Goal: Information Seeking & Learning: Check status

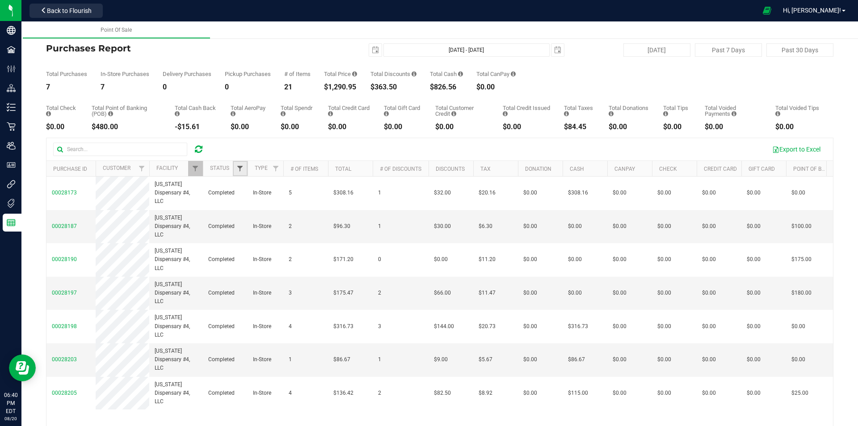
click at [243, 170] on span "Filter" at bounding box center [239, 168] width 7 height 7
click at [245, 230] on input "Completed" at bounding box center [245, 231] width 6 height 6
checkbox input "true"
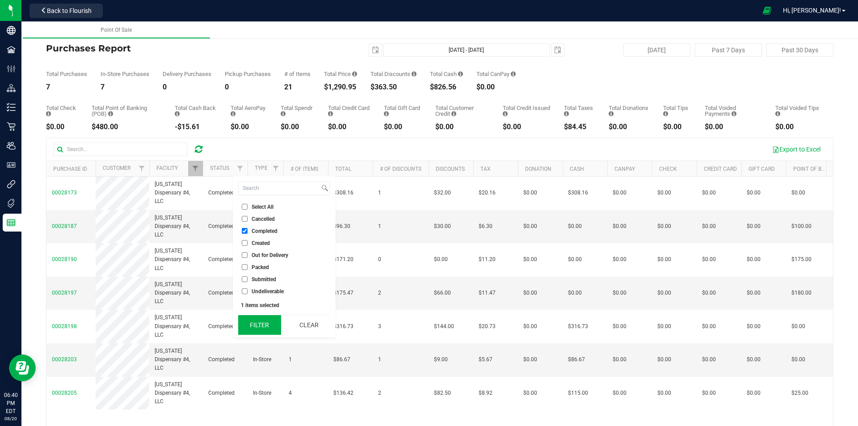
click at [265, 325] on button "Filter" at bounding box center [259, 325] width 43 height 20
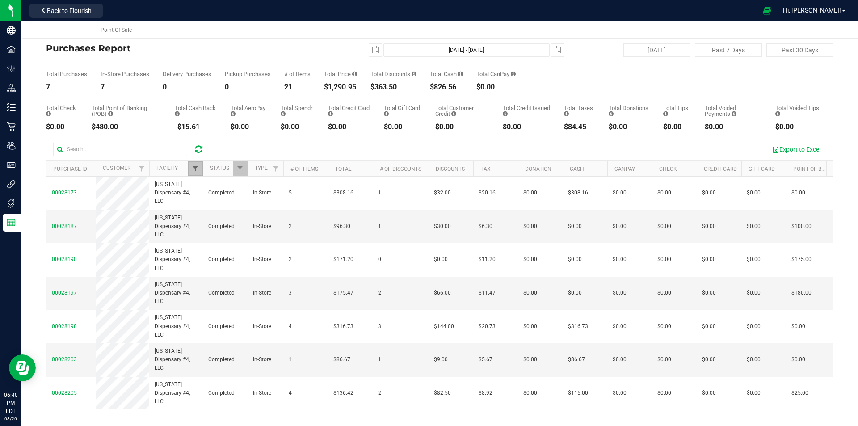
click at [194, 166] on span "Filter" at bounding box center [195, 168] width 7 height 7
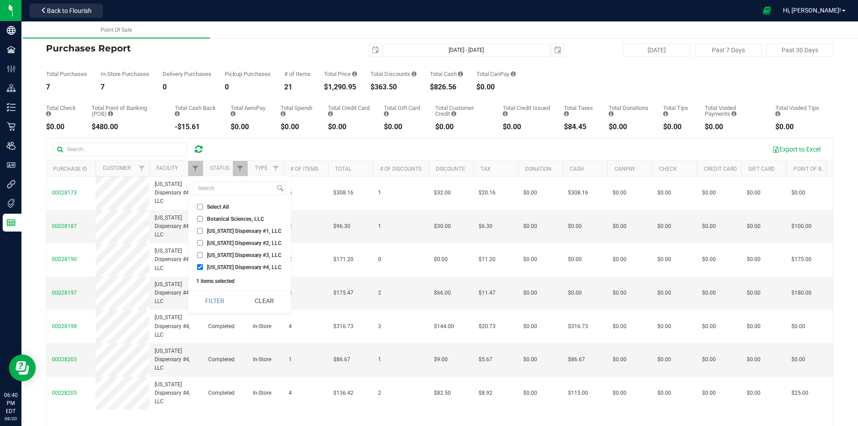
click at [199, 254] on input "Georgia Dispensary #3, LLC" at bounding box center [200, 255] width 6 height 6
checkbox input "true"
click at [198, 266] on input "[US_STATE] Dispensary #4, LLC" at bounding box center [200, 267] width 6 height 6
checkbox input "false"
click at [212, 299] on button "Filter" at bounding box center [215, 301] width 43 height 20
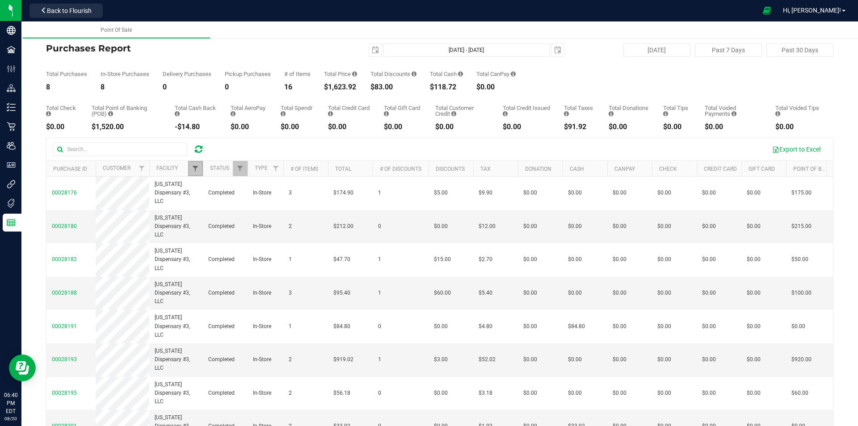
click at [194, 166] on span "Filter" at bounding box center [195, 168] width 7 height 7
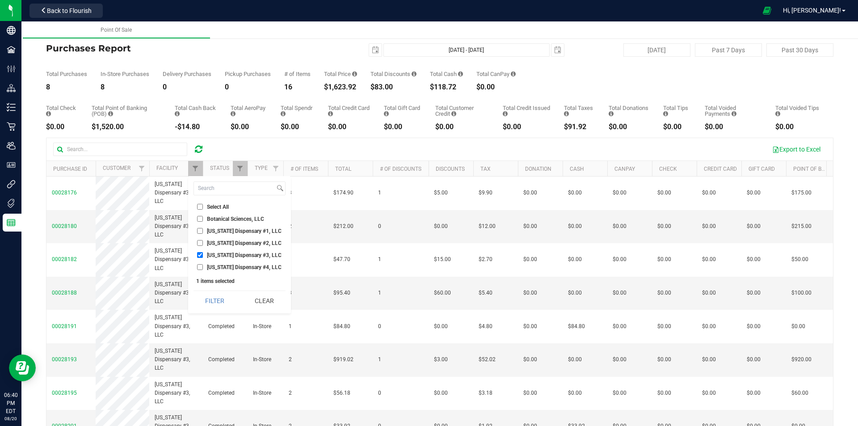
click at [199, 244] on input "Georgia Dispensary #2, LLC" at bounding box center [200, 243] width 6 height 6
checkbox input "true"
click at [199, 253] on input "Georgia Dispensary #3, LLC" at bounding box center [200, 255] width 6 height 6
checkbox input "false"
click at [223, 295] on button "Filter" at bounding box center [215, 301] width 43 height 20
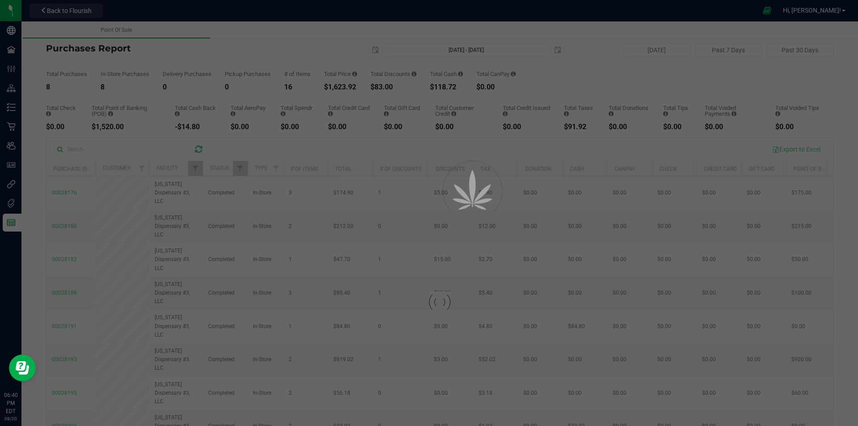
checkbox input "true"
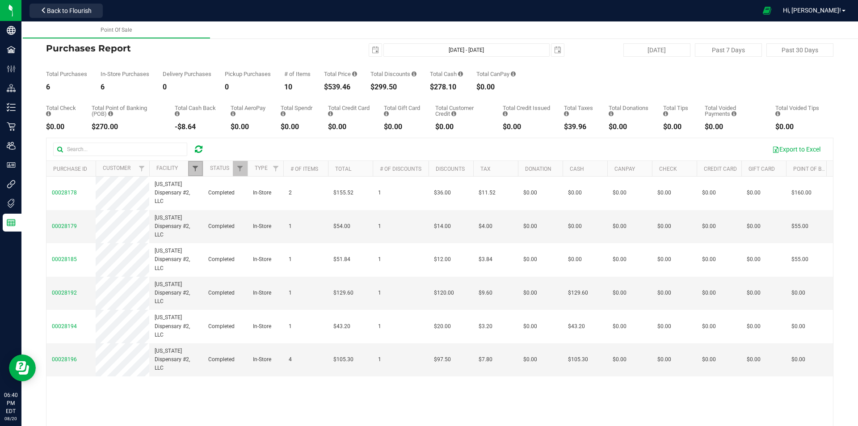
click at [195, 167] on span "Filter" at bounding box center [195, 168] width 7 height 7
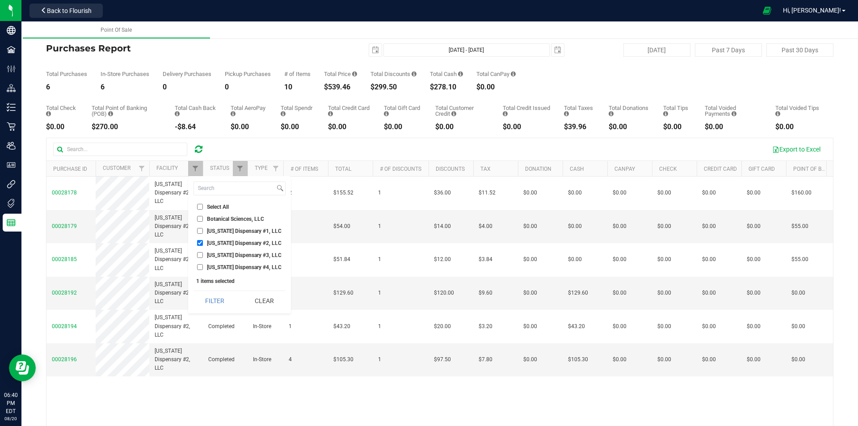
click at [200, 231] on input "Georgia Dispensary #1, LLC" at bounding box center [200, 231] width 6 height 6
checkbox input "true"
click at [200, 243] on input "Georgia Dispensary #2, LLC" at bounding box center [200, 243] width 6 height 6
checkbox input "false"
click at [216, 300] on button "Filter" at bounding box center [215, 301] width 43 height 20
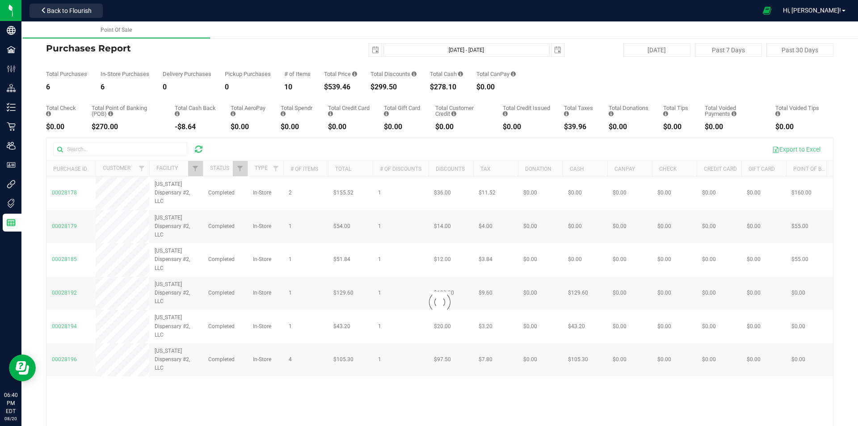
checkbox input "true"
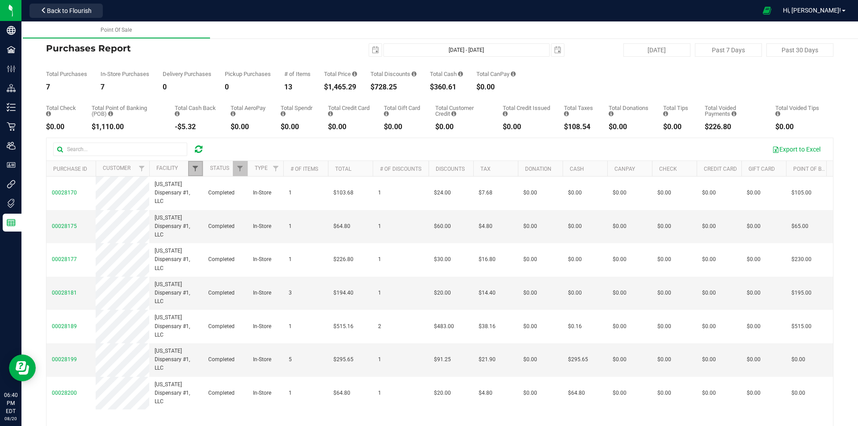
click at [197, 167] on span "Filter" at bounding box center [195, 168] width 7 height 7
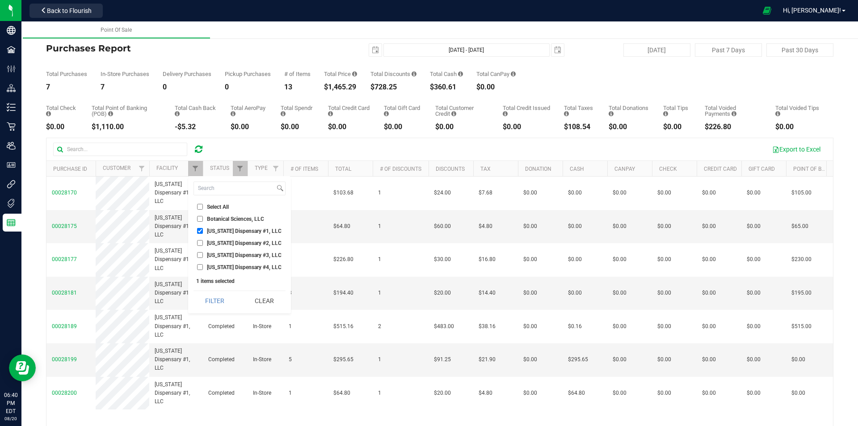
drag, startPoint x: 201, startPoint y: 267, endPoint x: 199, endPoint y: 246, distance: 20.7
click at [201, 266] on input "[US_STATE] Dispensary #4, LLC" at bounding box center [200, 267] width 6 height 6
checkbox input "true"
click at [200, 231] on input "Georgia Dispensary #1, LLC" at bounding box center [200, 231] width 6 height 6
checkbox input "false"
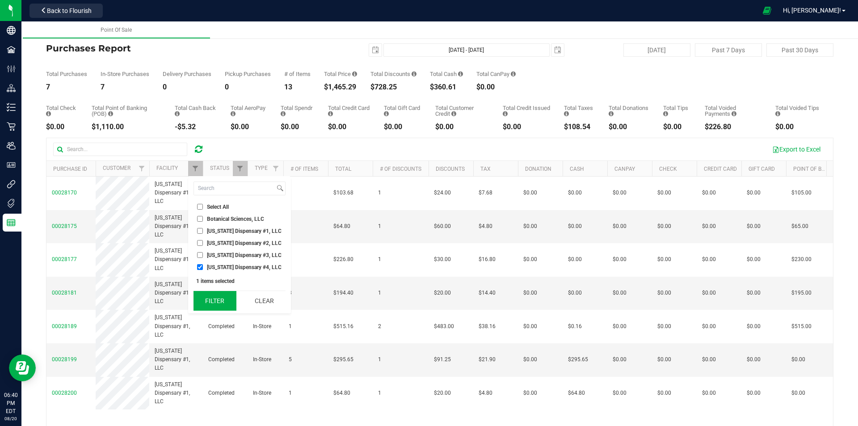
click at [218, 303] on button "Filter" at bounding box center [215, 301] width 43 height 20
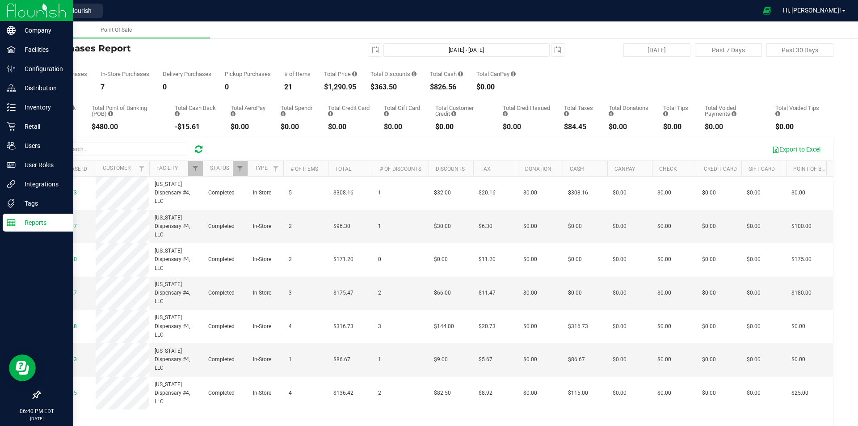
click at [44, 224] on p "Reports" at bounding box center [43, 222] width 54 height 11
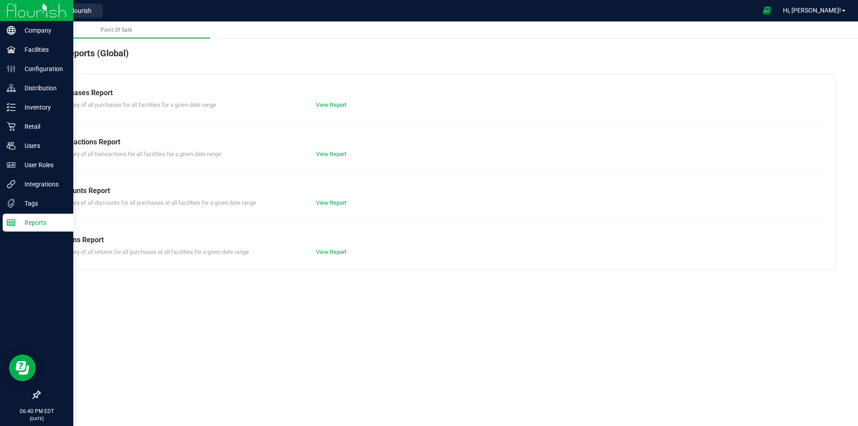
click at [24, 9] on img at bounding box center [37, 10] width 60 height 21
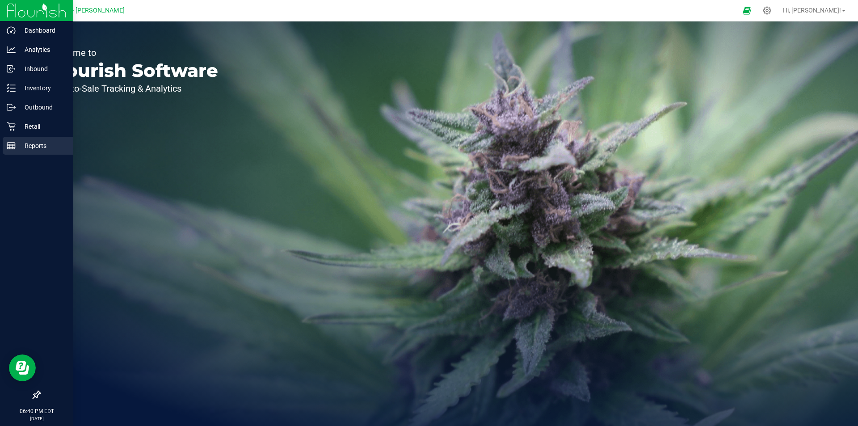
click at [38, 144] on p "Reports" at bounding box center [43, 145] width 54 height 11
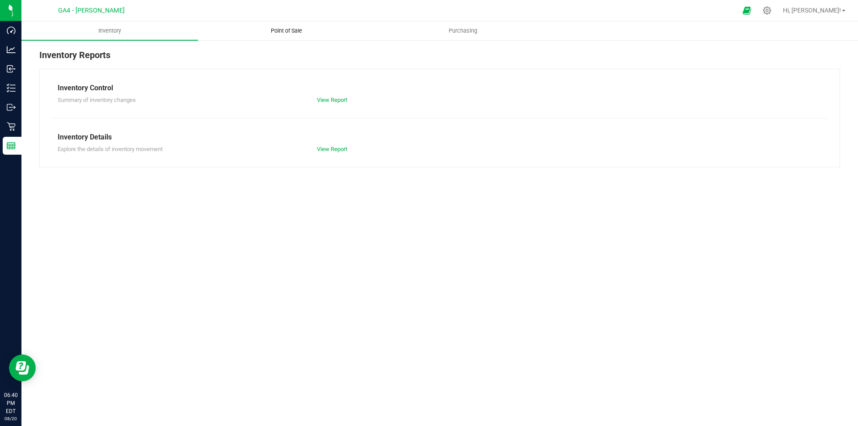
click at [279, 30] on span "Point of Sale" at bounding box center [286, 31] width 55 height 8
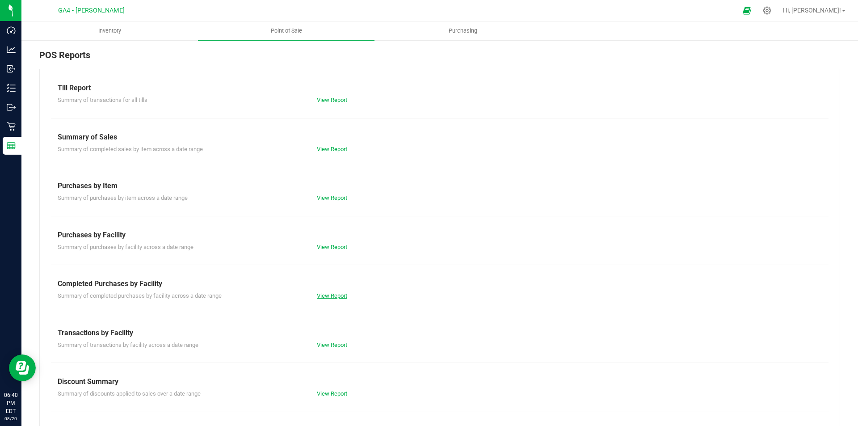
click at [333, 297] on link "View Report" at bounding box center [332, 295] width 30 height 7
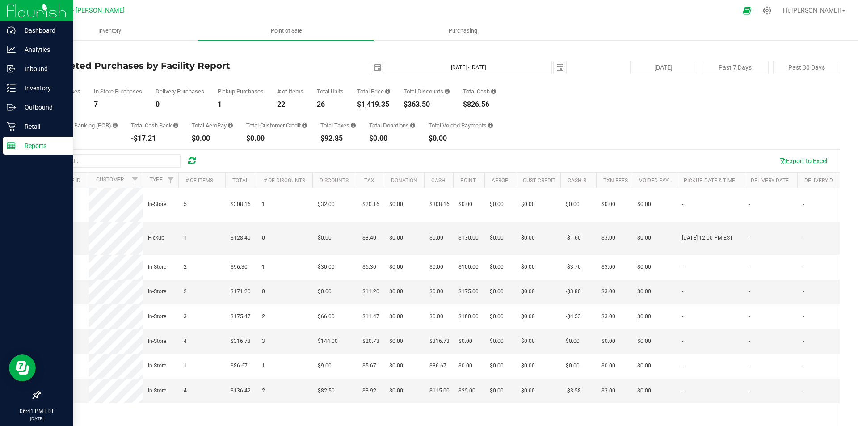
click at [25, 11] on img at bounding box center [37, 10] width 60 height 21
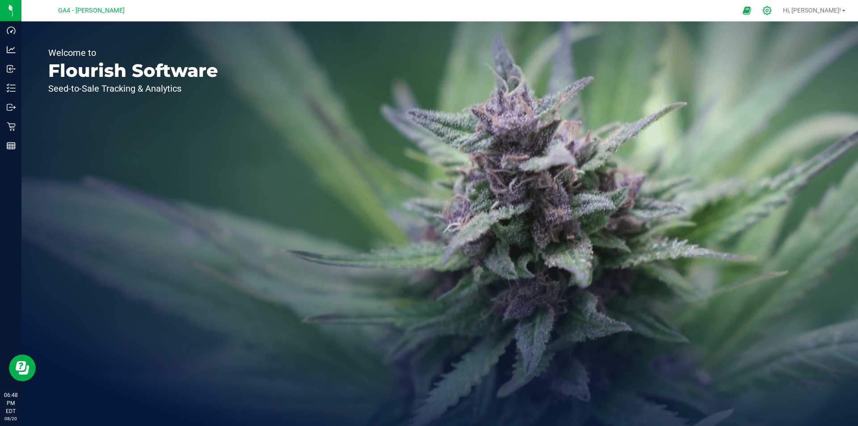
click at [772, 12] on icon at bounding box center [767, 10] width 8 height 8
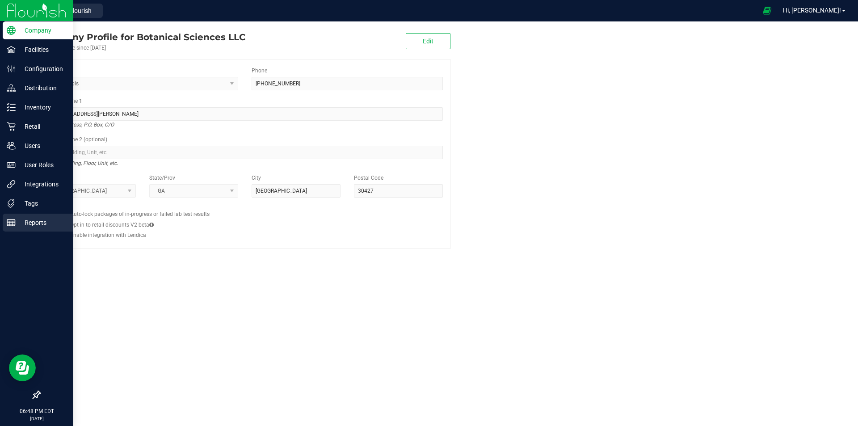
click at [42, 222] on p "Reports" at bounding box center [43, 222] width 54 height 11
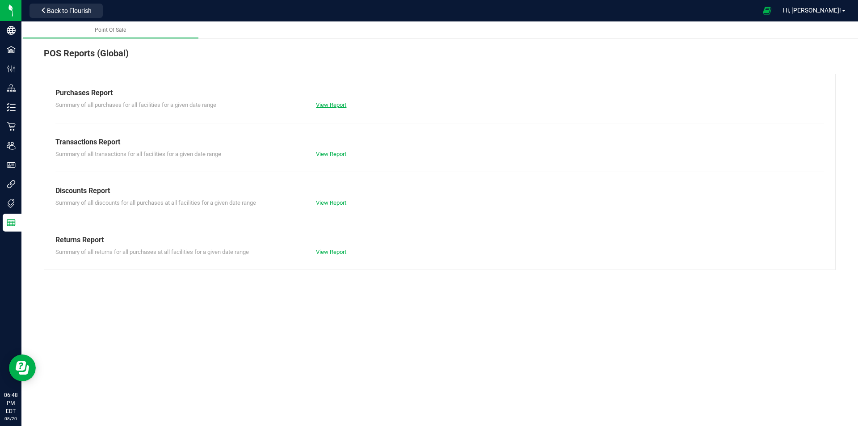
click at [332, 108] on link "View Report" at bounding box center [331, 104] width 30 height 7
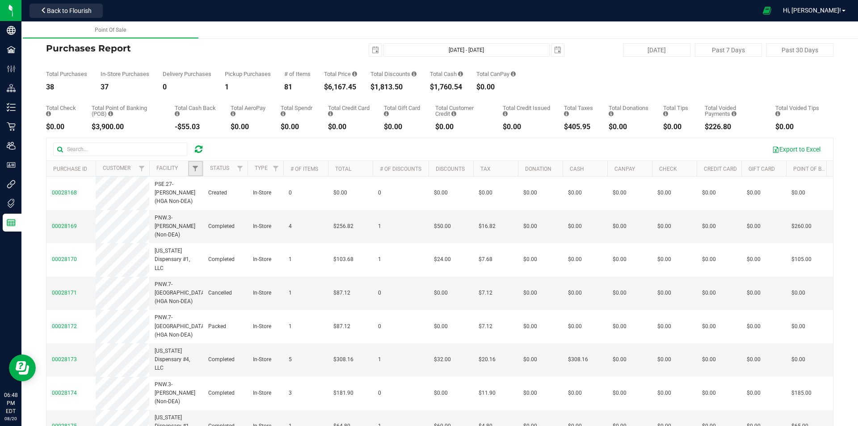
click at [197, 164] on link "Filter" at bounding box center [195, 168] width 15 height 15
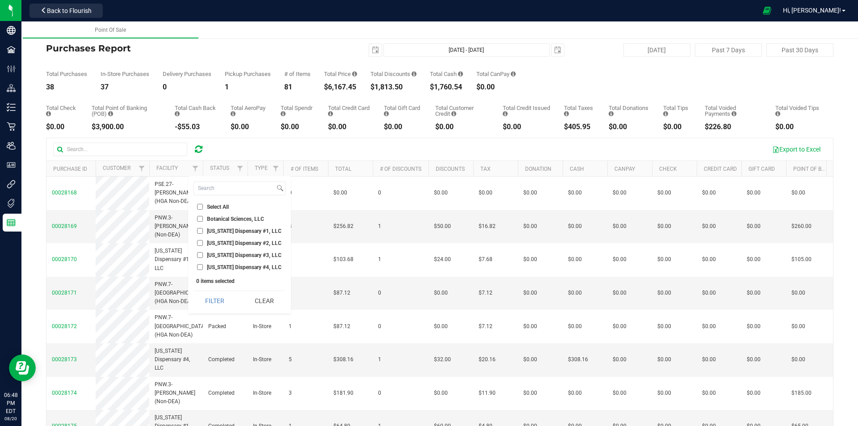
click at [227, 263] on li "[US_STATE] Dispensary #4, LLC" at bounding box center [240, 266] width 92 height 9
click at [199, 264] on li "[US_STATE] Dispensary #4, LLC" at bounding box center [240, 266] width 92 height 9
click at [201, 267] on input "[US_STATE] Dispensary #4, LLC" at bounding box center [200, 267] width 6 height 6
checkbox input "true"
click at [219, 299] on button "Filter" at bounding box center [215, 301] width 43 height 20
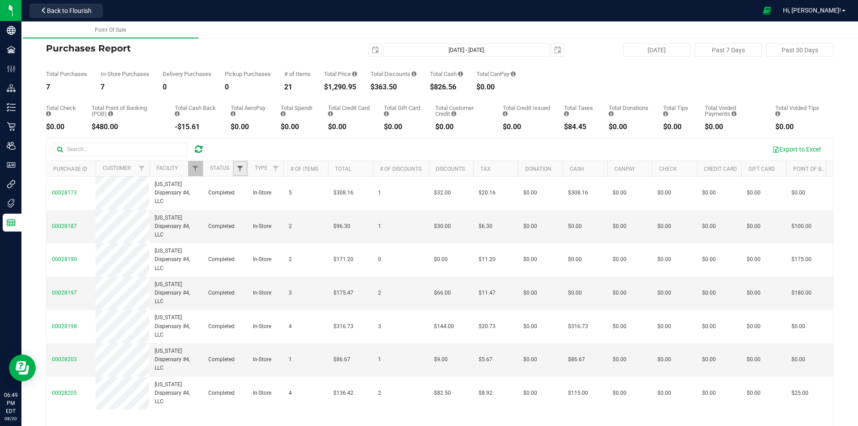
click at [239, 166] on span "Filter" at bounding box center [239, 168] width 7 height 7
click at [255, 232] on span "Completed" at bounding box center [265, 230] width 26 height 5
click at [248, 232] on input "Completed" at bounding box center [245, 231] width 6 height 6
checkbox input "true"
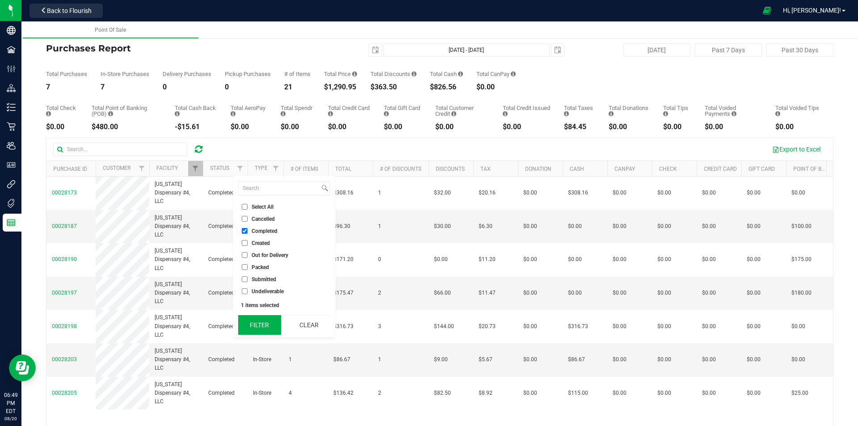
click at [261, 324] on button "Filter" at bounding box center [259, 325] width 43 height 20
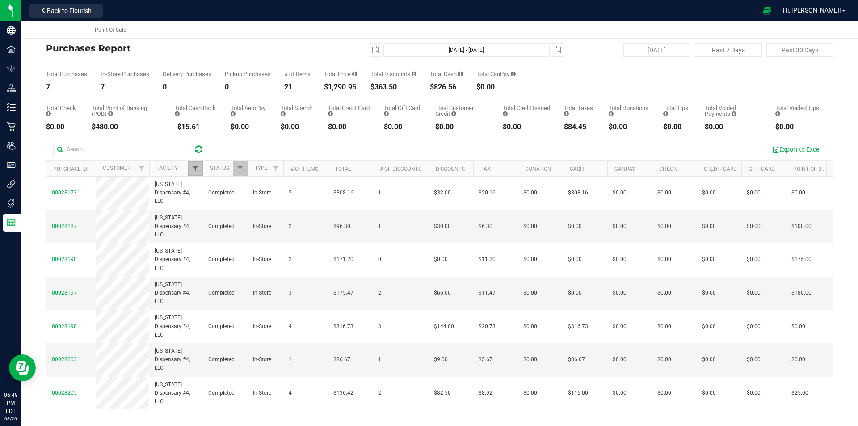
click at [197, 171] on span "Filter" at bounding box center [195, 168] width 7 height 7
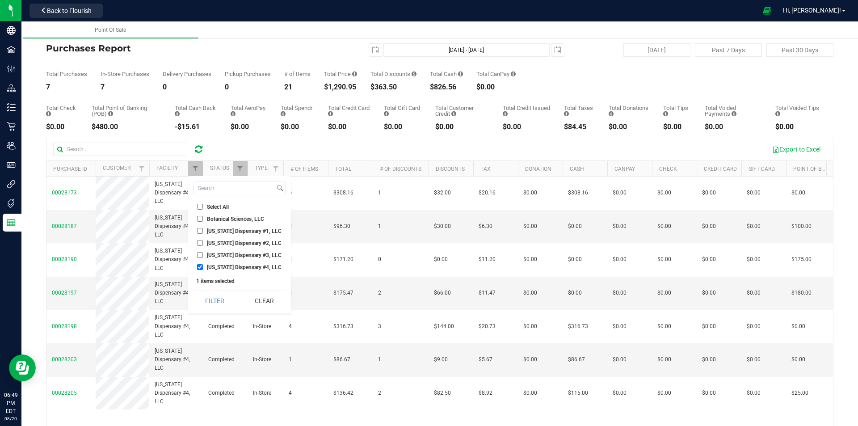
click at [213, 254] on span "Georgia Dispensary #3, LLC" at bounding box center [244, 255] width 75 height 5
click at [203, 254] on input "Georgia Dispensary #3, LLC" at bounding box center [200, 255] width 6 height 6
checkbox input "true"
click at [211, 265] on span "[US_STATE] Dispensary #4, LLC" at bounding box center [244, 267] width 75 height 5
click at [203, 265] on input "[US_STATE] Dispensary #4, LLC" at bounding box center [200, 267] width 6 height 6
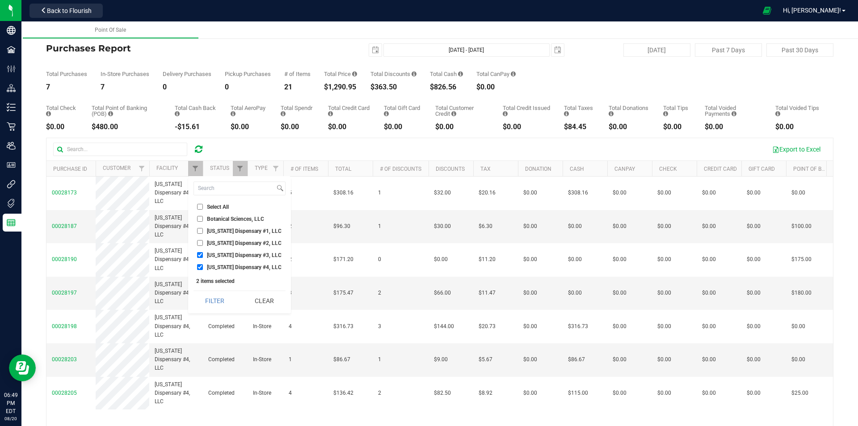
checkbox input "false"
click at [211, 300] on button "Filter" at bounding box center [215, 301] width 43 height 20
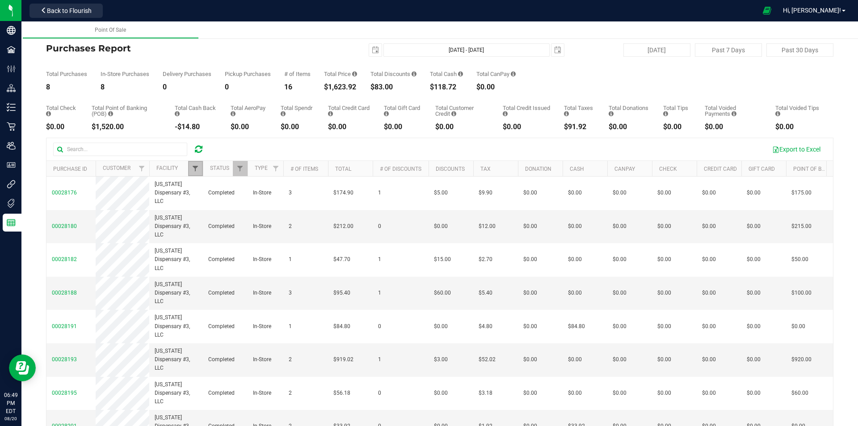
click at [194, 170] on span "Filter" at bounding box center [195, 168] width 7 height 7
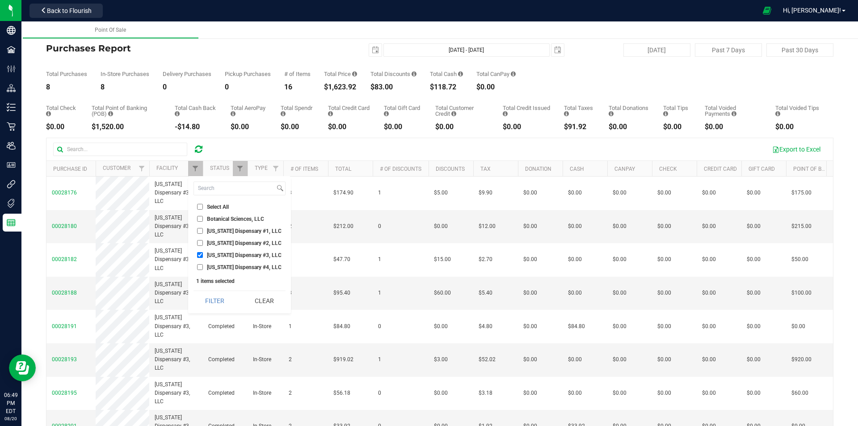
click at [213, 254] on span "Georgia Dispensary #3, LLC" at bounding box center [244, 255] width 75 height 5
click at [203, 254] on input "Georgia Dispensary #3, LLC" at bounding box center [200, 255] width 6 height 6
checkbox input "false"
click at [219, 246] on span "Georgia Dispensary #2, LLC" at bounding box center [244, 243] width 75 height 5
click at [203, 246] on input "Georgia Dispensary #2, LLC" at bounding box center [200, 243] width 6 height 6
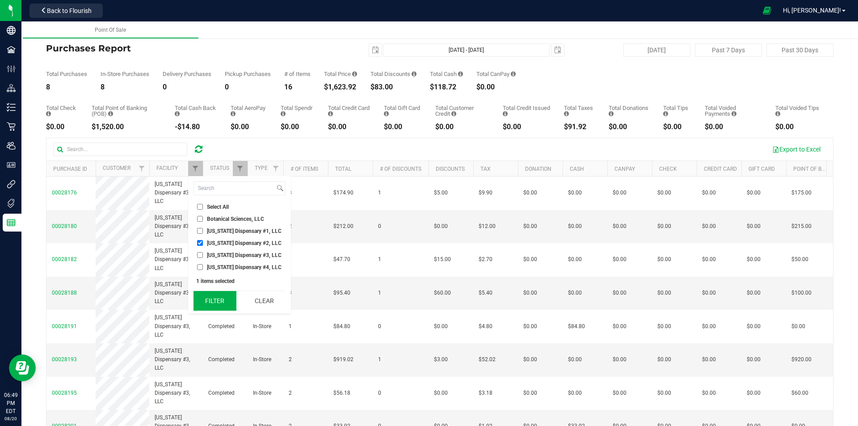
click at [214, 295] on button "Filter" at bounding box center [215, 301] width 43 height 20
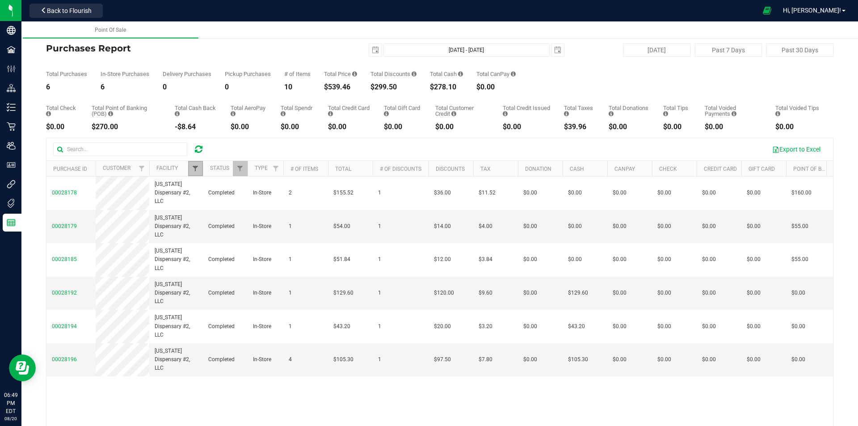
click at [196, 168] on span "Filter" at bounding box center [195, 168] width 7 height 7
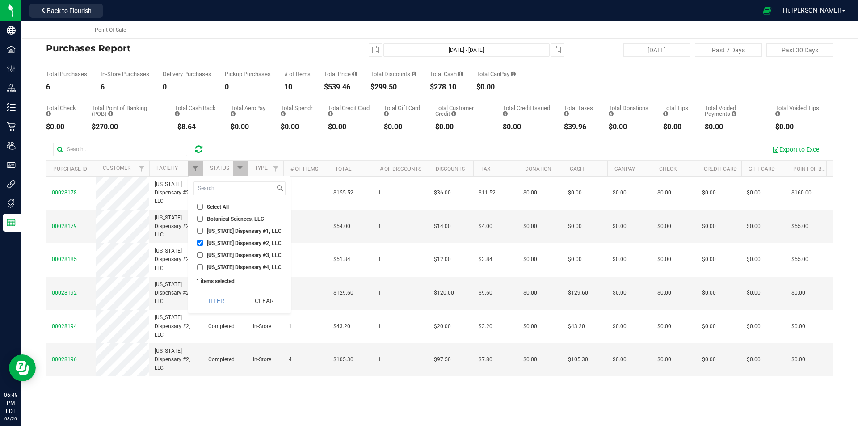
click at [215, 244] on span "Georgia Dispensary #2, LLC" at bounding box center [244, 243] width 75 height 5
click at [203, 244] on input "Georgia Dispensary #2, LLC" at bounding box center [200, 243] width 6 height 6
checkbox input "false"
click at [220, 228] on span "Georgia Dispensary #1, LLC" at bounding box center [244, 230] width 75 height 5
click at [203, 228] on input "Georgia Dispensary #1, LLC" at bounding box center [200, 231] width 6 height 6
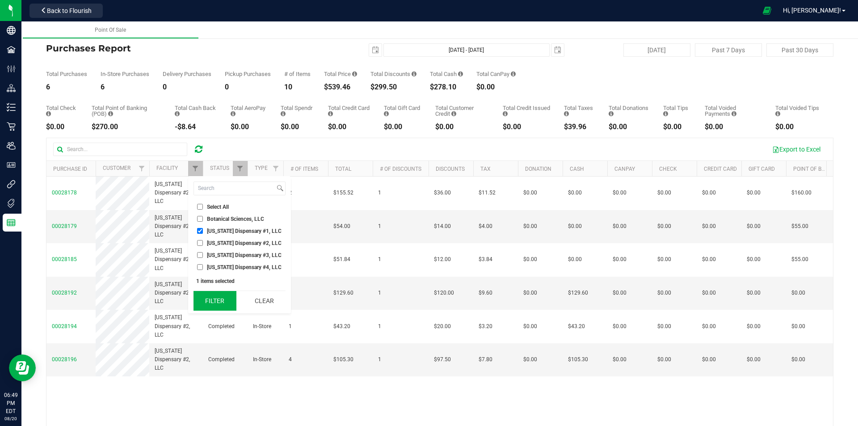
click at [225, 302] on button "Filter" at bounding box center [215, 301] width 43 height 20
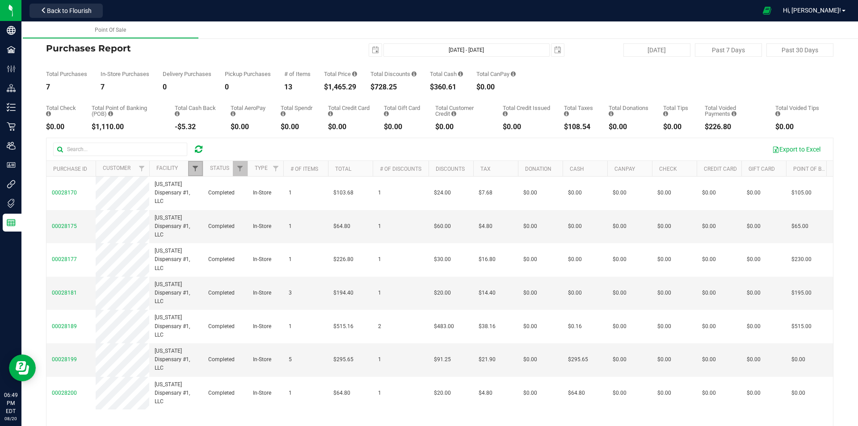
click at [194, 172] on span "Filter" at bounding box center [195, 168] width 7 height 7
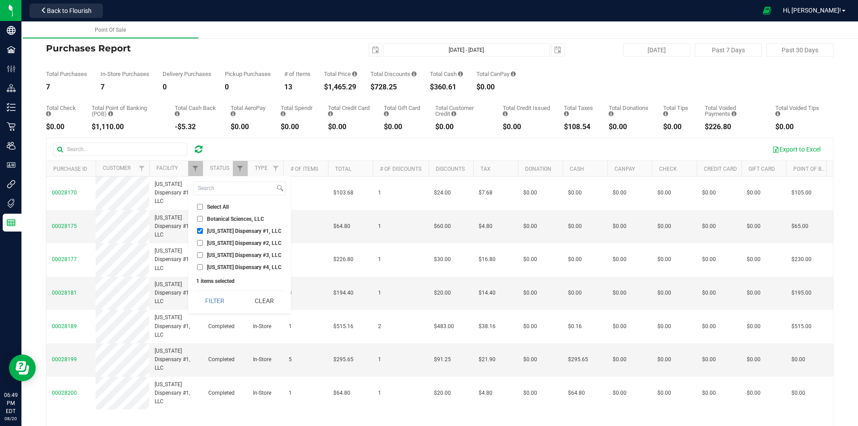
click at [217, 225] on ul "Select All Botanical Sciences, LLC Georgia Dispensary #1, LLC Georgia Dispensar…" at bounding box center [240, 237] width 92 height 70
click at [221, 228] on span "Georgia Dispensary #1, LLC" at bounding box center [244, 230] width 75 height 5
click at [203, 228] on input "Georgia Dispensary #1, LLC" at bounding box center [200, 231] width 6 height 6
checkbox input "false"
click at [217, 262] on li "[US_STATE] Dispensary #4, LLC" at bounding box center [240, 266] width 92 height 9
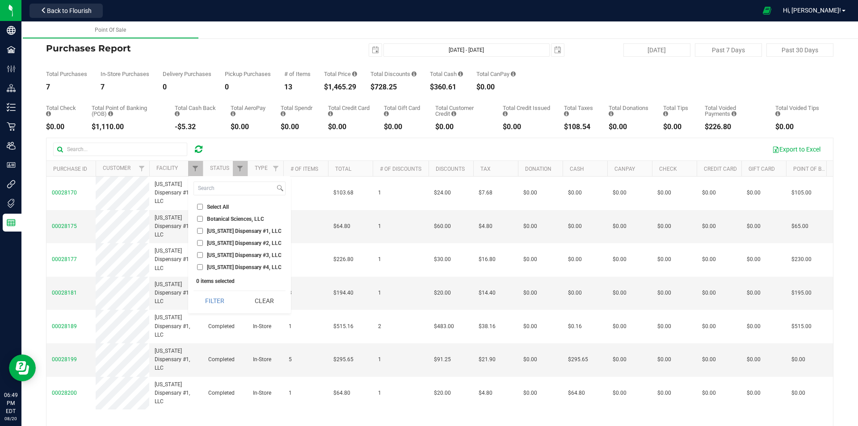
click at [218, 265] on span "[US_STATE] Dispensary #4, LLC" at bounding box center [244, 267] width 75 height 5
click at [203, 265] on input "[US_STATE] Dispensary #4, LLC" at bounding box center [200, 267] width 6 height 6
checkbox input "true"
click at [213, 301] on button "Filter" at bounding box center [215, 301] width 43 height 20
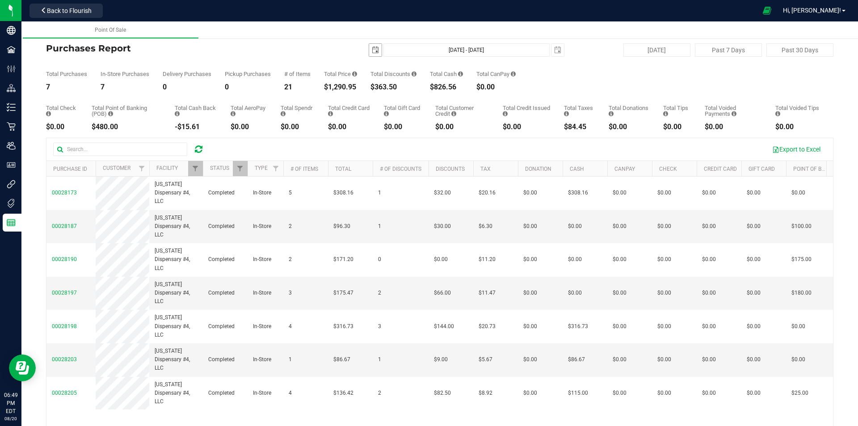
click at [372, 48] on span "select" at bounding box center [375, 49] width 7 height 7
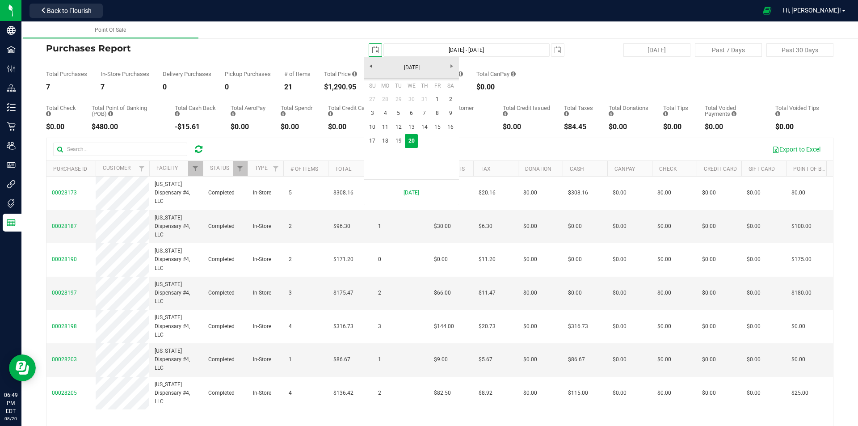
scroll to position [0, 22]
click at [372, 142] on link "17" at bounding box center [372, 141] width 13 height 14
type input "2025-08-17"
type input "Aug 17, 2025 - Aug 20, 2025"
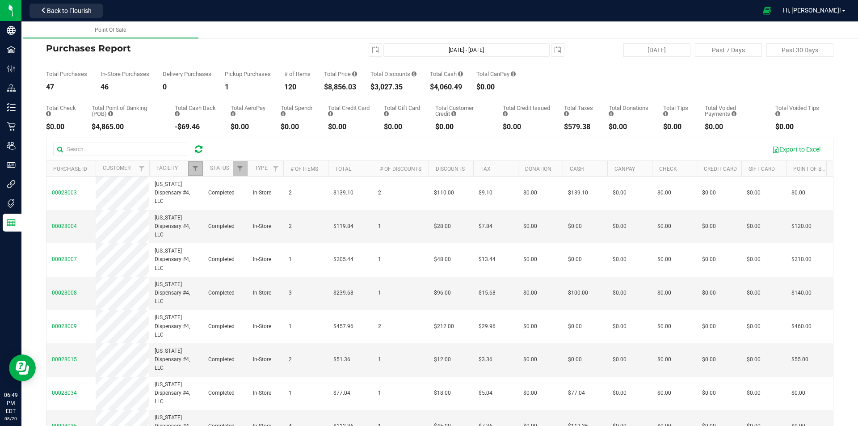
click at [189, 171] on link "Filter" at bounding box center [195, 168] width 15 height 15
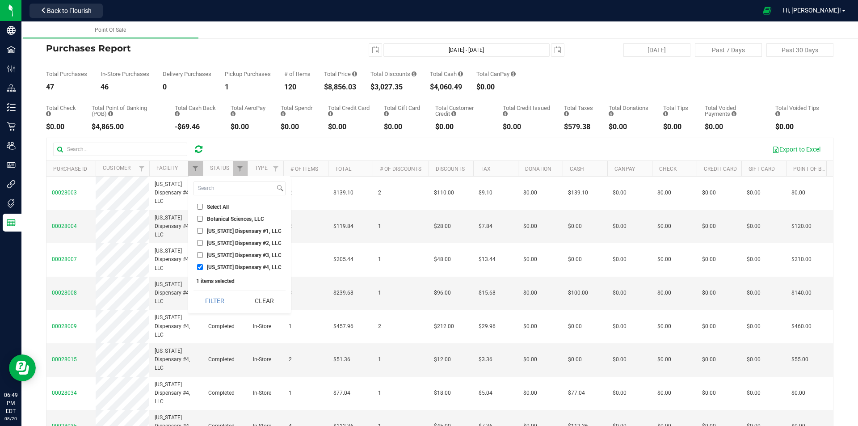
click at [227, 263] on li "[US_STATE] Dispensary #4, LLC" at bounding box center [240, 266] width 92 height 9
click at [207, 269] on span "[US_STATE] Dispensary #4, LLC" at bounding box center [244, 267] width 75 height 5
click at [203, 269] on input "[US_STATE] Dispensary #4, LLC" at bounding box center [200, 267] width 6 height 6
checkbox input "false"
click at [205, 254] on label "Georgia Dispensary #3, LLC" at bounding box center [239, 255] width 84 height 6
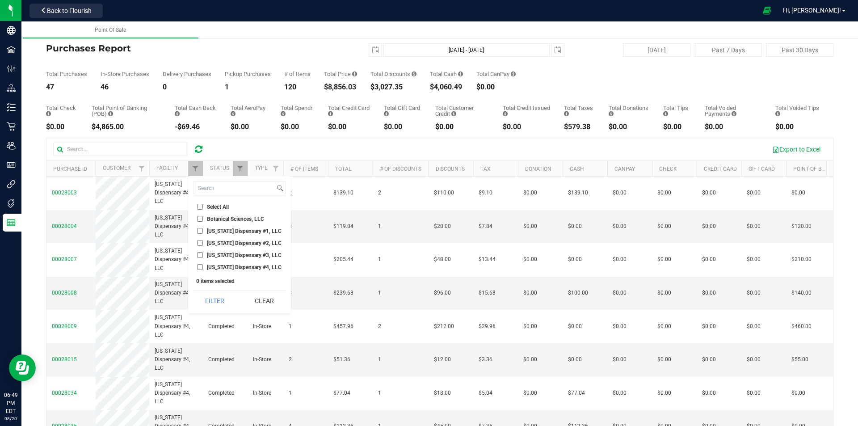
click at [203, 254] on input "Georgia Dispensary #3, LLC" at bounding box center [200, 255] width 6 height 6
drag, startPoint x: 216, startPoint y: 297, endPoint x: 212, endPoint y: 295, distance: 5.2
click at [216, 298] on button "Filter" at bounding box center [215, 301] width 43 height 20
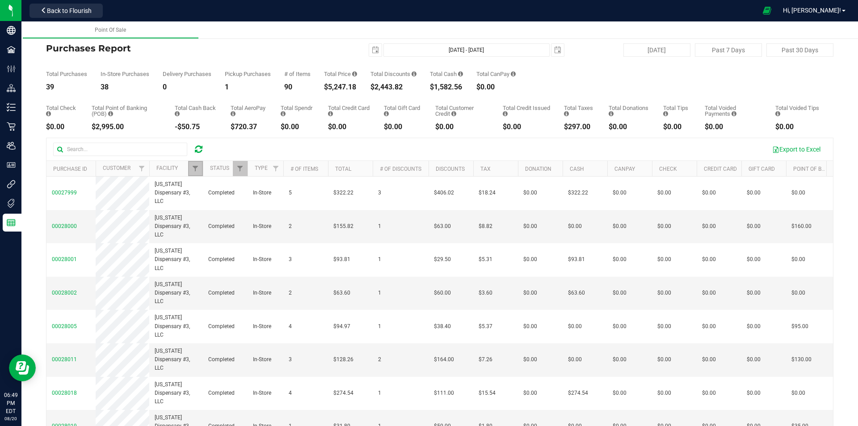
click at [195, 164] on link "Filter" at bounding box center [195, 168] width 15 height 15
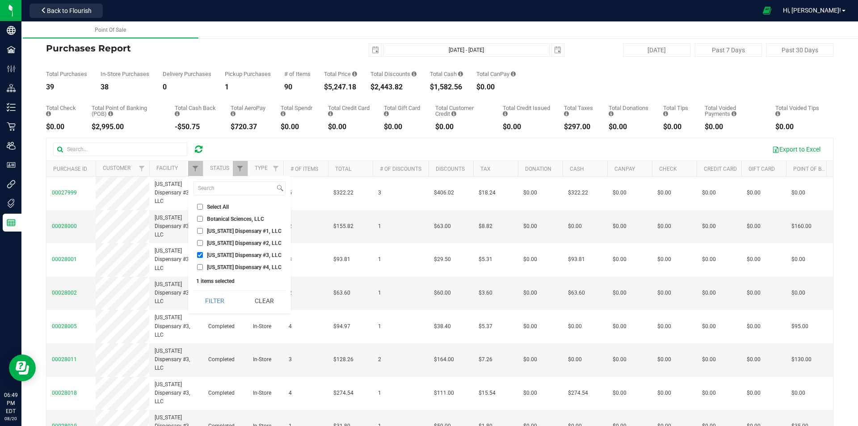
click at [228, 261] on ul "Select All Botanical Sciences, LLC Georgia Dispensary #1, LLC Georgia Dispensar…" at bounding box center [240, 237] width 92 height 70
click at [224, 254] on span "Georgia Dispensary #3, LLC" at bounding box center [244, 255] width 75 height 5
click at [203, 254] on input "Georgia Dispensary #3, LLC" at bounding box center [200, 255] width 6 height 6
checkbox input "false"
click at [227, 238] on li "Georgia Dispensary #2, LLC" at bounding box center [240, 242] width 92 height 9
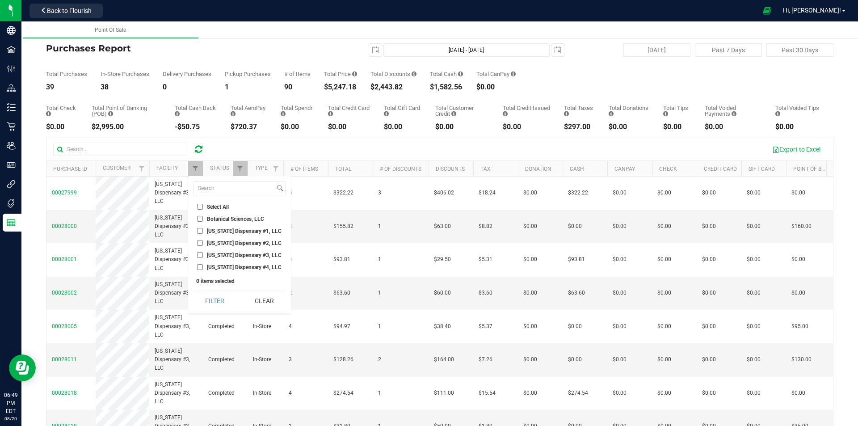
click at [220, 238] on li "Georgia Dispensary #2, LLC" at bounding box center [240, 242] width 92 height 9
click at [201, 239] on li "Georgia Dispensary #2, LLC" at bounding box center [240, 242] width 92 height 9
click at [201, 242] on input "Georgia Dispensary #2, LLC" at bounding box center [200, 243] width 6 height 6
click at [218, 291] on div "Filter Clear" at bounding box center [240, 301] width 92 height 20
click at [218, 300] on button "Filter" at bounding box center [215, 301] width 43 height 20
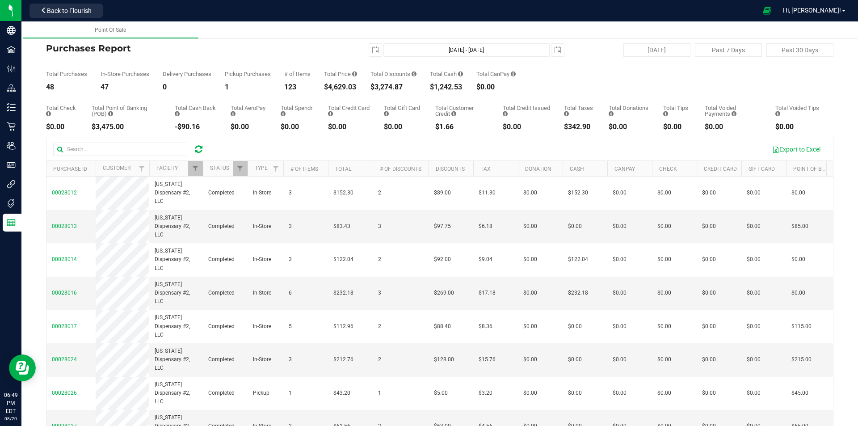
click at [187, 165] on th "Facility" at bounding box center [176, 169] width 54 height 16
checkbox input "true"
click at [197, 171] on span "Filter" at bounding box center [195, 168] width 7 height 7
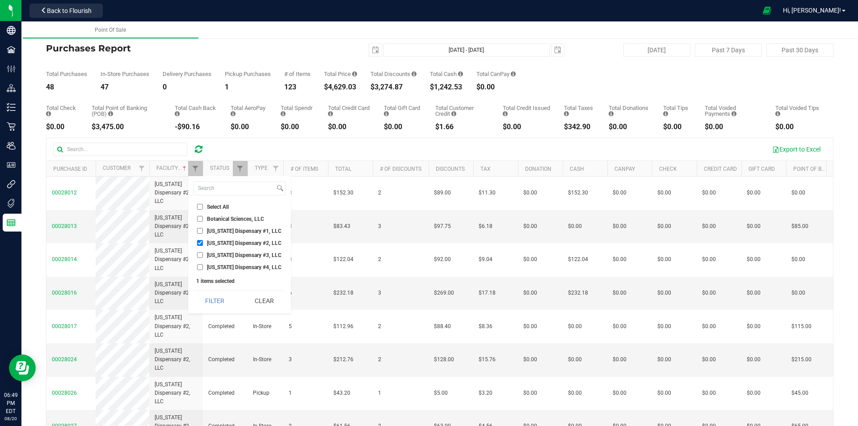
click at [199, 232] on input "Georgia Dispensary #1, LLC" at bounding box center [200, 231] width 6 height 6
checkbox input "true"
click at [198, 245] on input "Georgia Dispensary #2, LLC" at bounding box center [200, 243] width 6 height 6
checkbox input "false"
click at [215, 296] on button "Filter" at bounding box center [215, 301] width 43 height 20
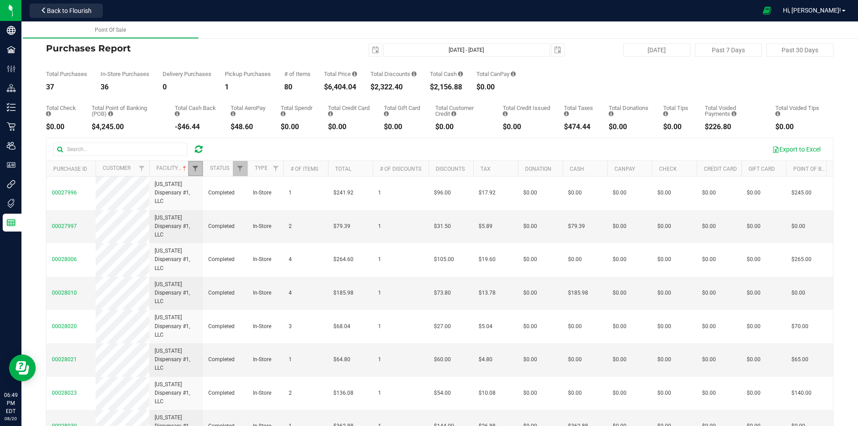
click at [194, 168] on span "Filter" at bounding box center [195, 168] width 7 height 7
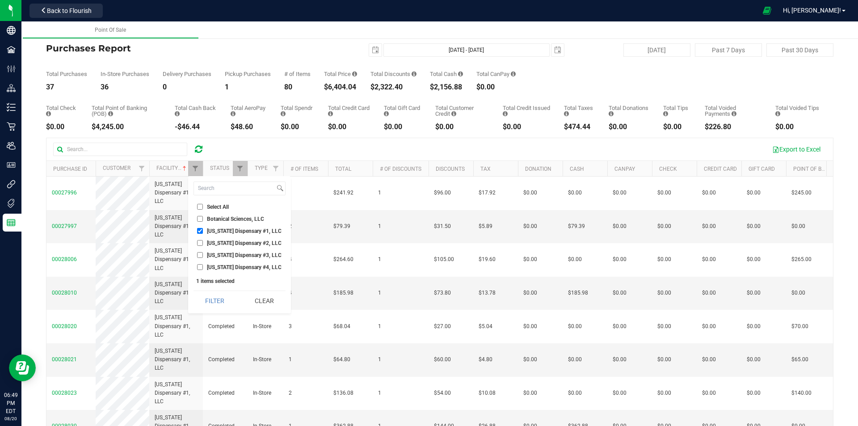
click at [221, 268] on span "[US_STATE] Dispensary #4, LLC" at bounding box center [244, 267] width 75 height 5
click at [203, 268] on input "[US_STATE] Dispensary #4, LLC" at bounding box center [200, 267] width 6 height 6
checkbox input "true"
click at [200, 231] on input "Georgia Dispensary #1, LLC" at bounding box center [200, 231] width 6 height 6
checkbox input "false"
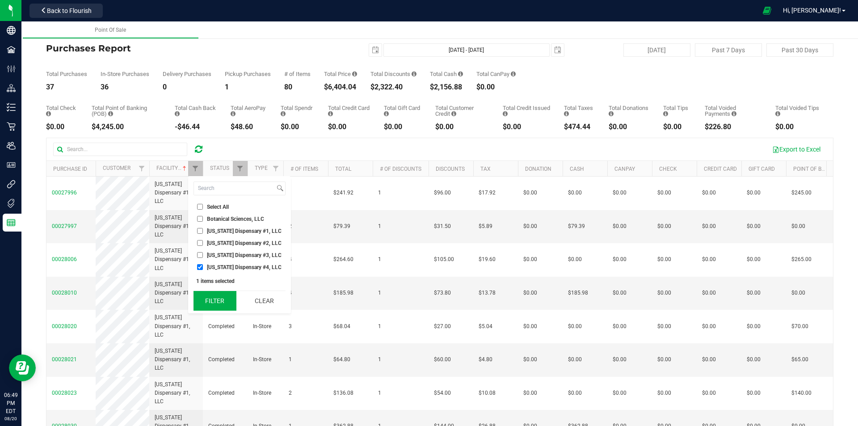
click at [217, 307] on button "Filter" at bounding box center [215, 301] width 43 height 20
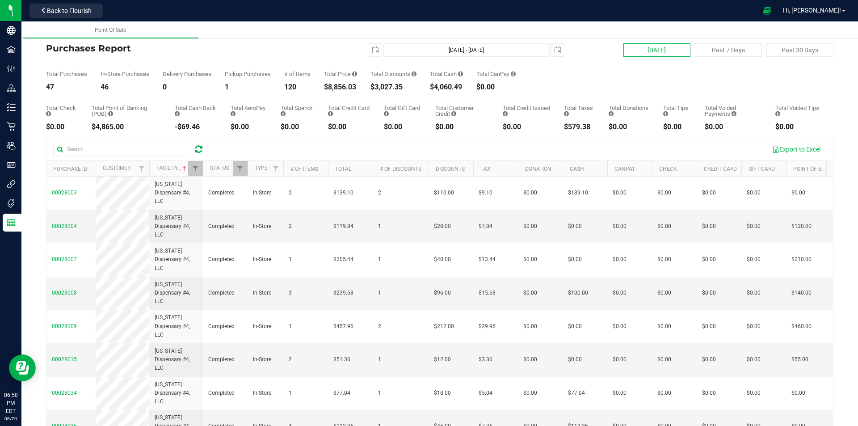
click at [638, 49] on button "[DATE]" at bounding box center [657, 49] width 67 height 13
type input "[DATE] - [DATE]"
